Goal: Task Accomplishment & Management: Complete application form

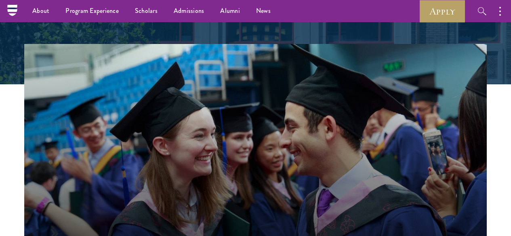
scroll to position [186, 0]
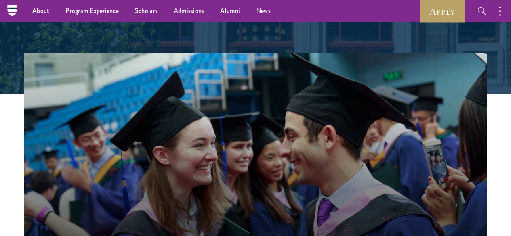
click at [15, 14] on nav "About Overview Leadership Donors Program Experience Overview Curriculum Student…" at bounding box center [178, 11] width 333 height 22
click at [435, 13] on link "Apply" at bounding box center [441, 11] width 45 height 22
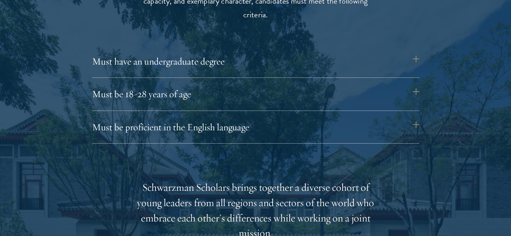
scroll to position [1115, 0]
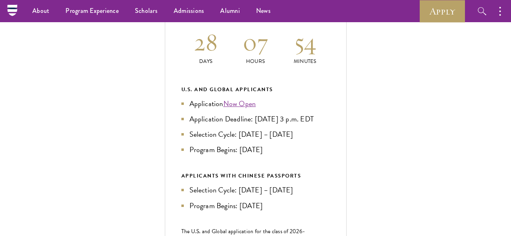
scroll to position [315, 0]
